Goal: Check status: Check status

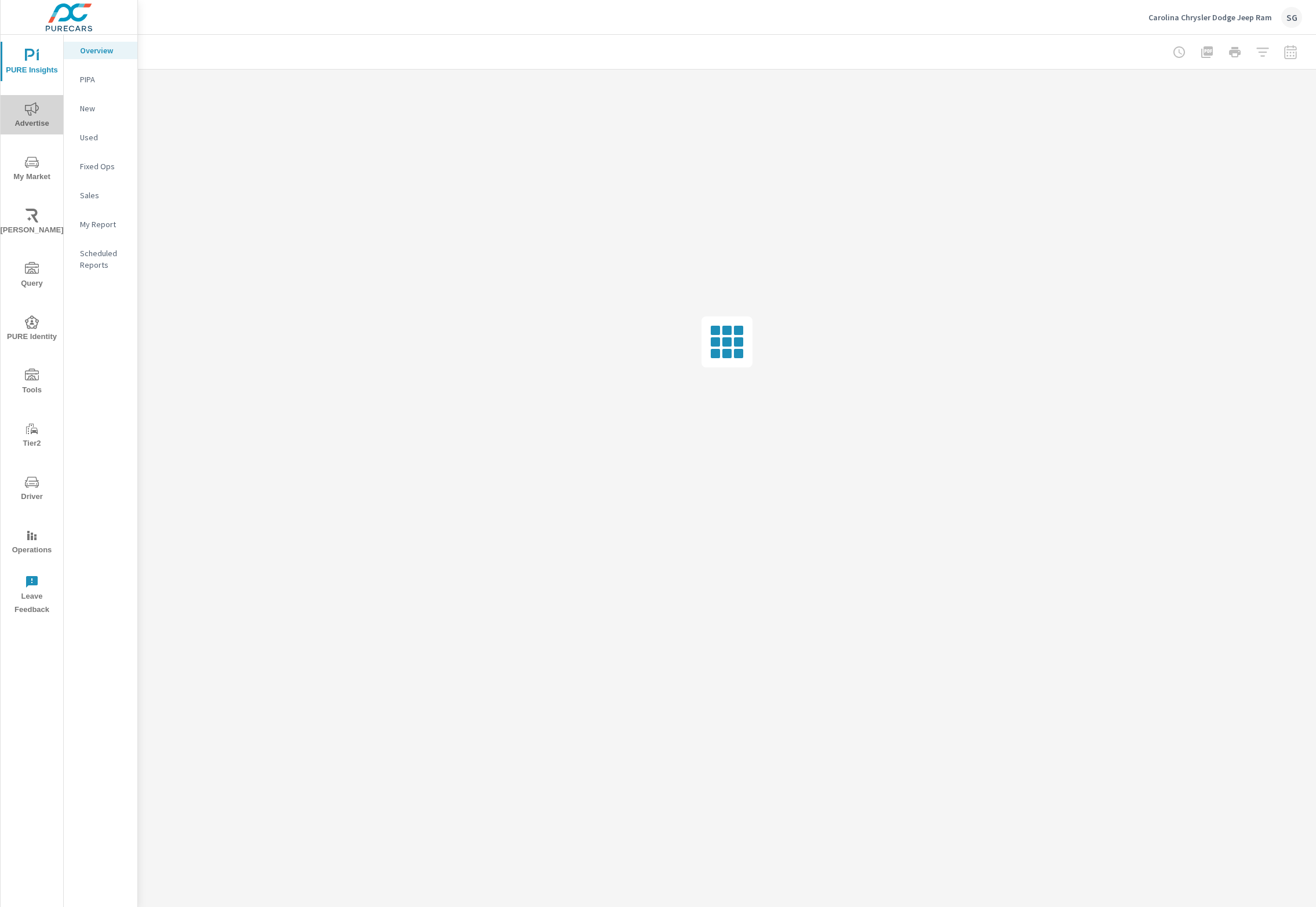
click at [35, 115] on icon "nav menu" at bounding box center [32, 109] width 14 height 14
click at [108, 283] on p "PureCars TV" at bounding box center [103, 282] width 48 height 12
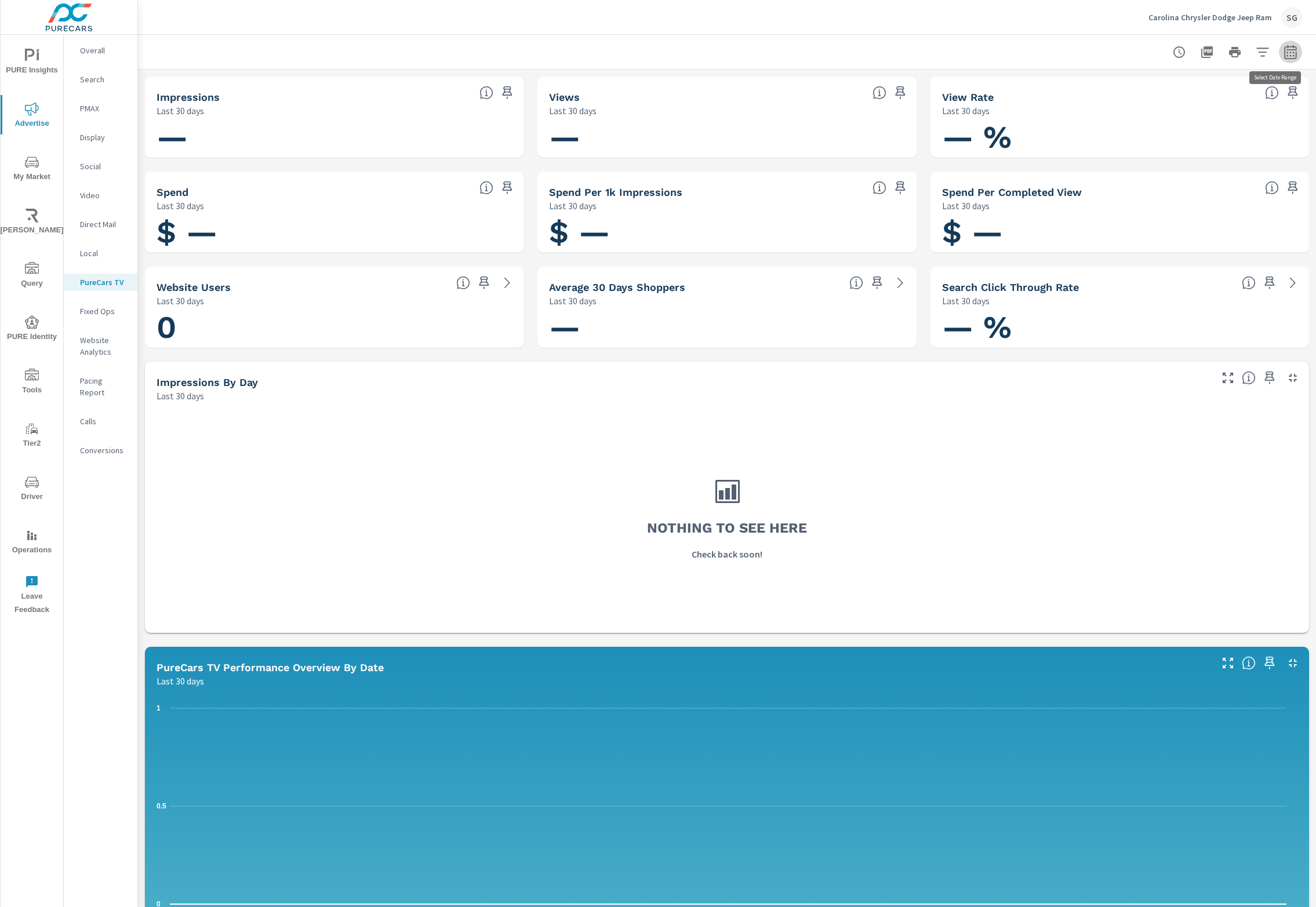
click at [1285, 50] on icon "button" at bounding box center [1291, 53] width 14 height 14
click at [1228, 94] on select "Custom Yesterday Last week Last 7 days Last 14 days Last 30 days Last 45 days L…" at bounding box center [1187, 100] width 116 height 23
click at [1129, 89] on select "Custom Yesterday Last week Last 7 days Last 14 days Last 30 days Last 45 days L…" at bounding box center [1187, 100] width 116 height 23
select select "Last month"
click at [1164, 158] on span "Apply" at bounding box center [1161, 164] width 47 height 11
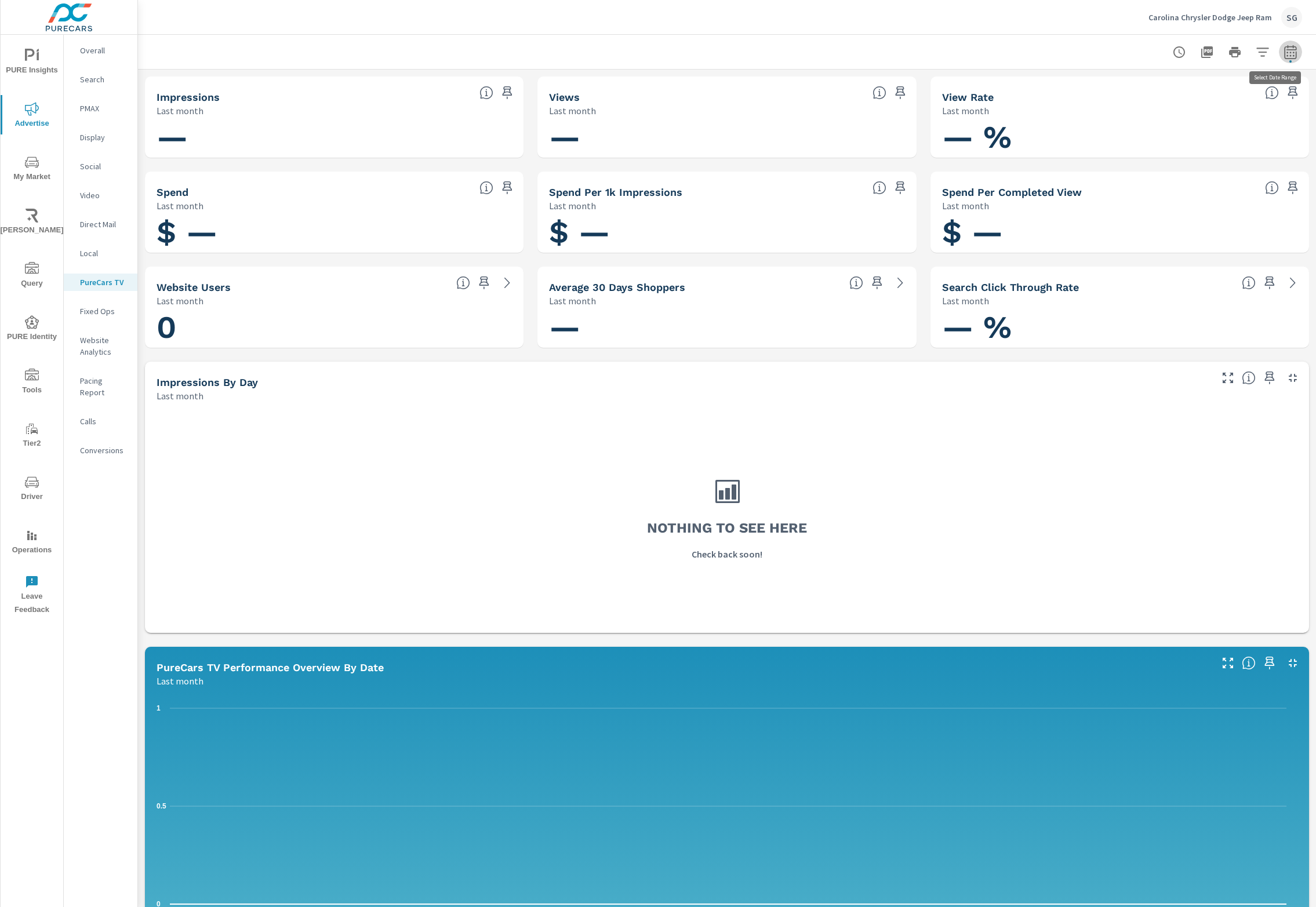
click at [1284, 52] on icon "button" at bounding box center [1291, 53] width 14 height 14
click at [1229, 102] on select "Custom Yesterday Last week Last 7 days Last 14 days Last 30 days Last 45 days L…" at bounding box center [1187, 100] width 116 height 23
click at [1129, 89] on select "Custom Yesterday Last week Last 7 days Last 14 days Last 30 days Last 45 days L…" at bounding box center [1187, 100] width 116 height 23
select select "Last 45 days"
click at [1157, 162] on span "Apply" at bounding box center [1161, 164] width 47 height 11
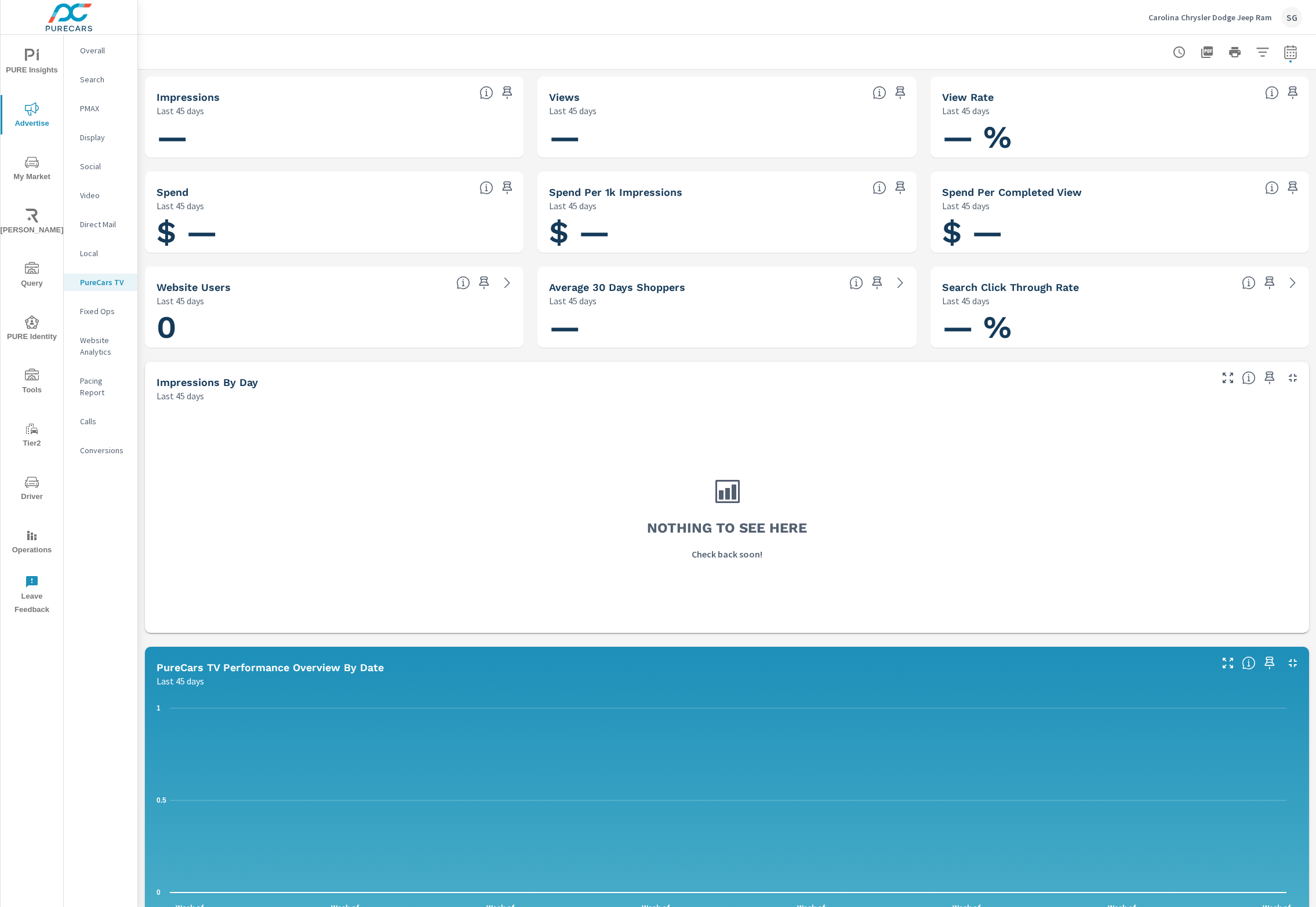
click at [1219, 9] on div "Carolina Chrysler Dodge Jeep Ram SG" at bounding box center [1226, 17] width 154 height 21
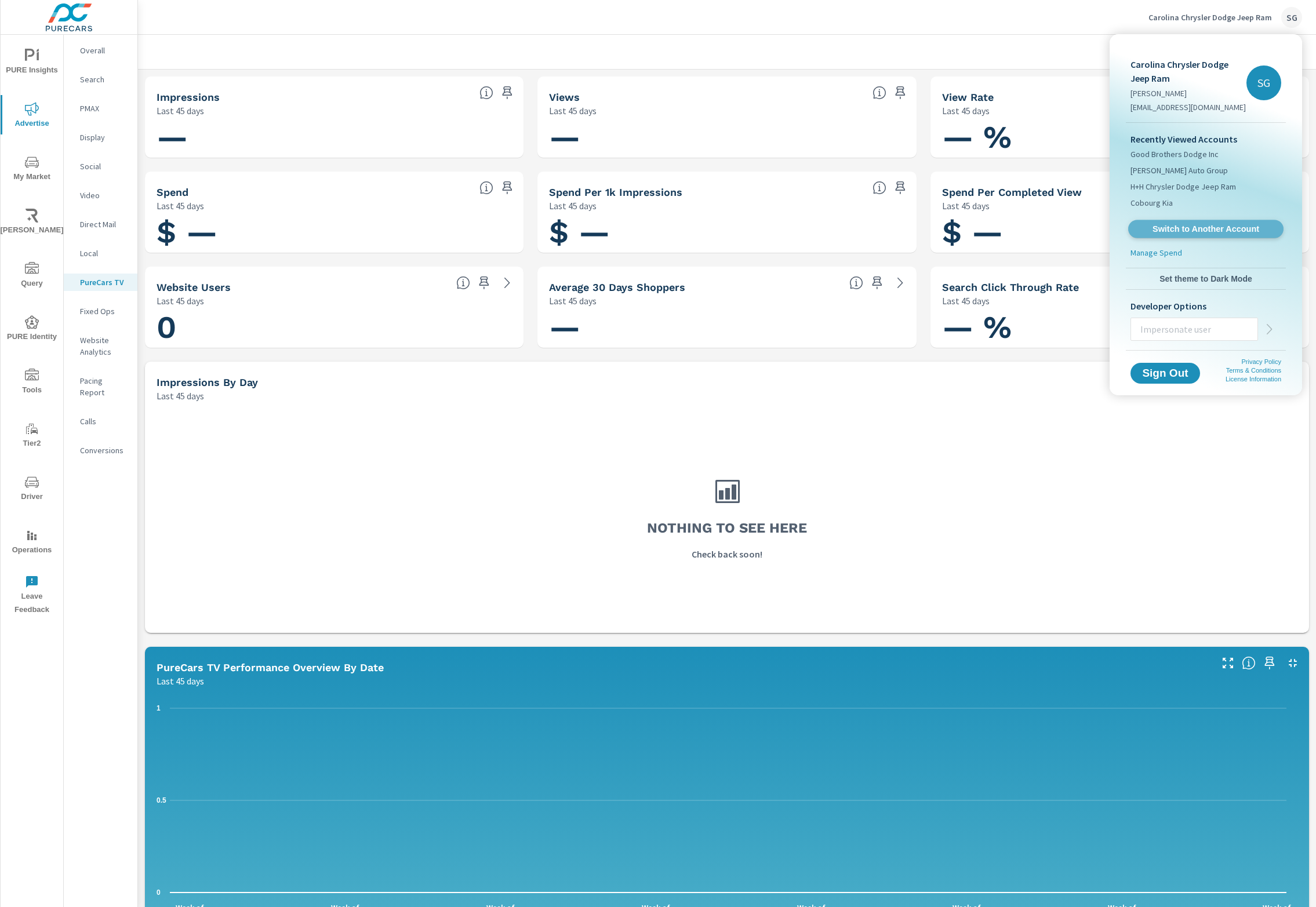
click at [1190, 226] on span "Switch to Another Account" at bounding box center [1206, 229] width 142 height 11
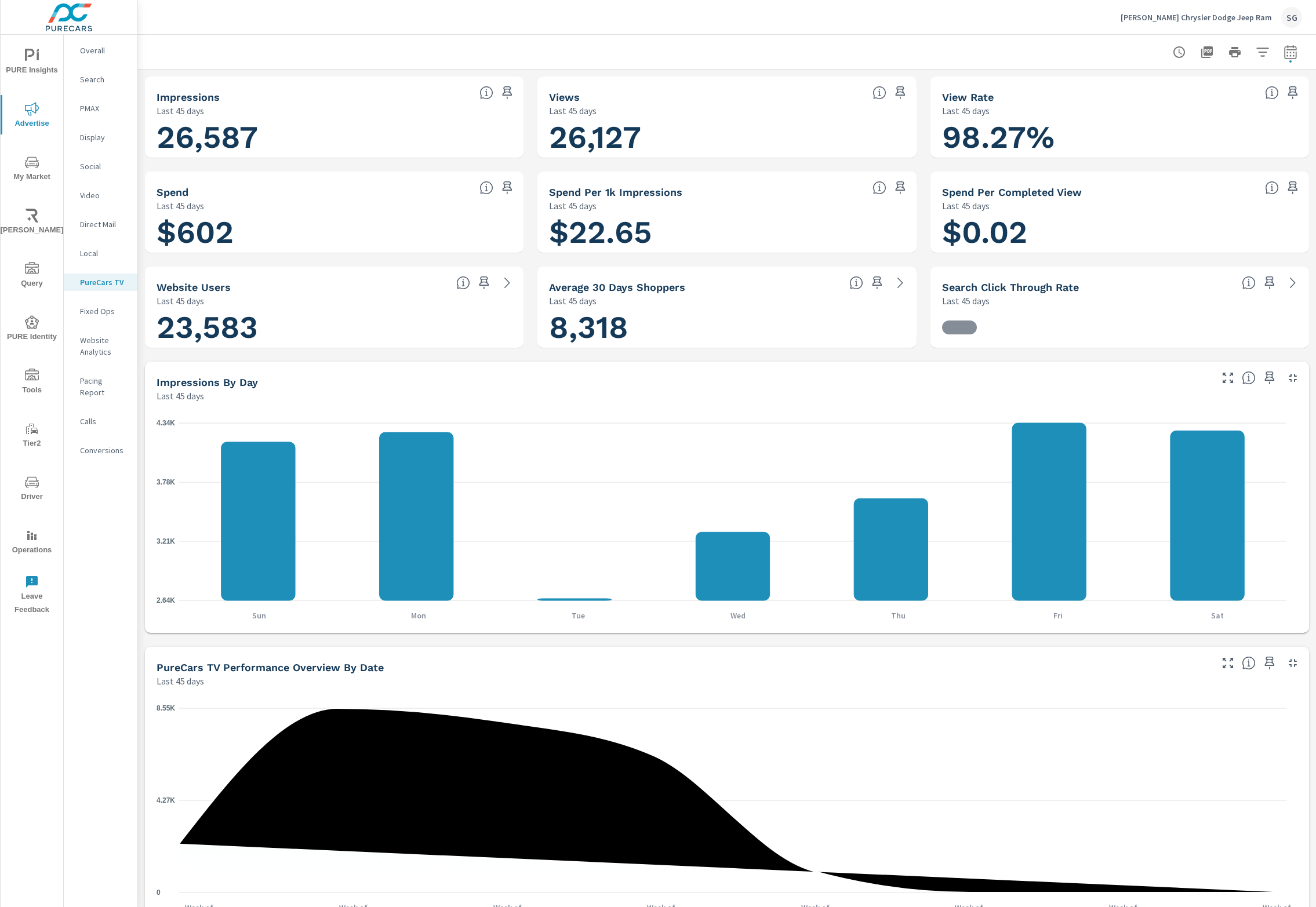
click at [1284, 53] on icon "button" at bounding box center [1291, 53] width 14 height 14
click at [1189, 97] on select "Custom Yesterday Last week Last 7 days Last 14 days Last 30 days Last 45 days L…" at bounding box center [1187, 100] width 116 height 23
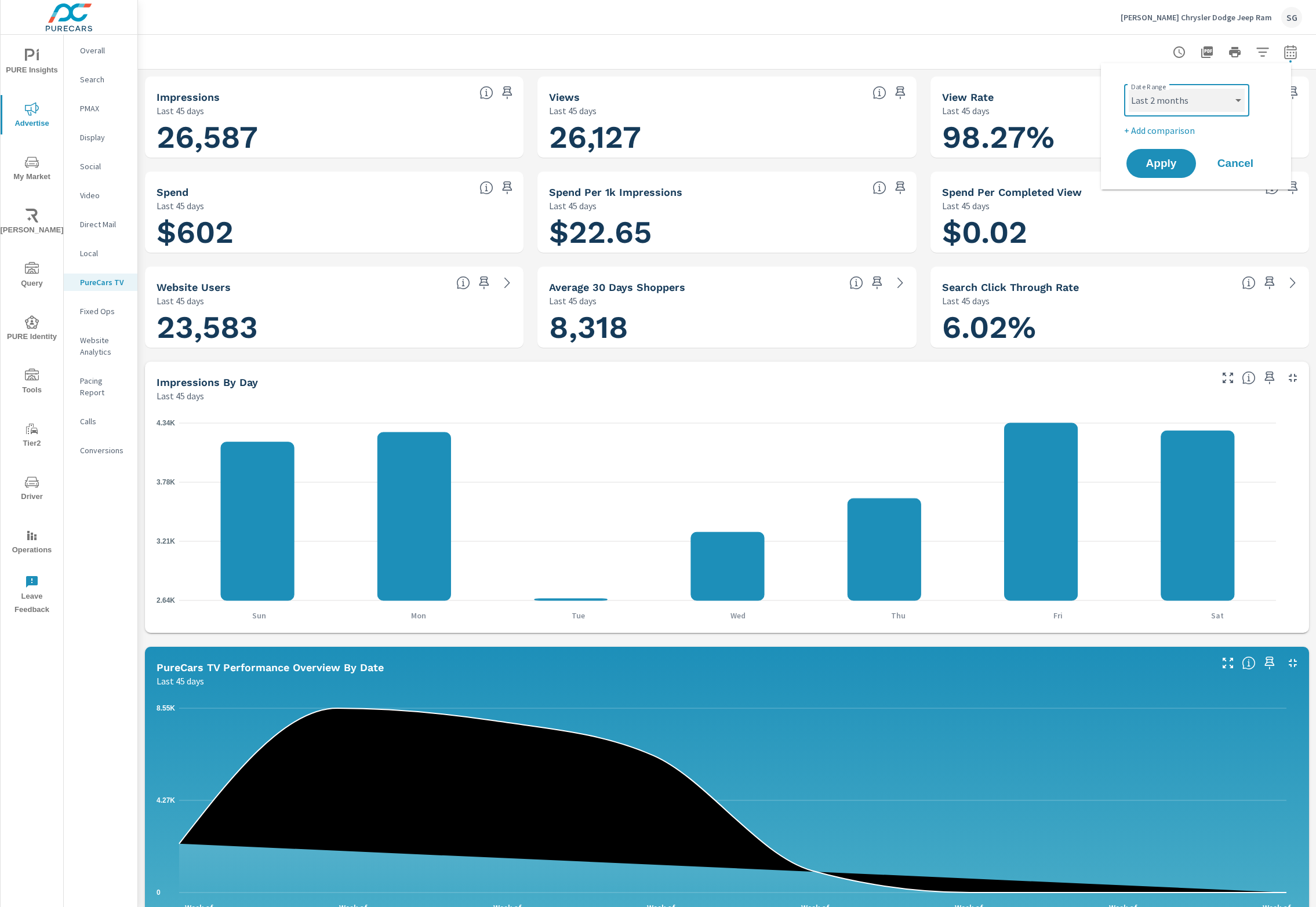
click at [1129, 89] on select "Custom Yesterday Last week Last 7 days Last 14 days Last 30 days Last 45 days L…" at bounding box center [1187, 100] width 116 height 23
select select "Last 2 months"
drag, startPoint x: 1158, startPoint y: 178, endPoint x: 1160, endPoint y: 170, distance: 8.2
click at [1158, 177] on div "Apply Cancel" at bounding box center [1198, 163] width 148 height 34
click at [1161, 169] on span "Apply" at bounding box center [1161, 164] width 47 height 11
